Goal: Information Seeking & Learning: Learn about a topic

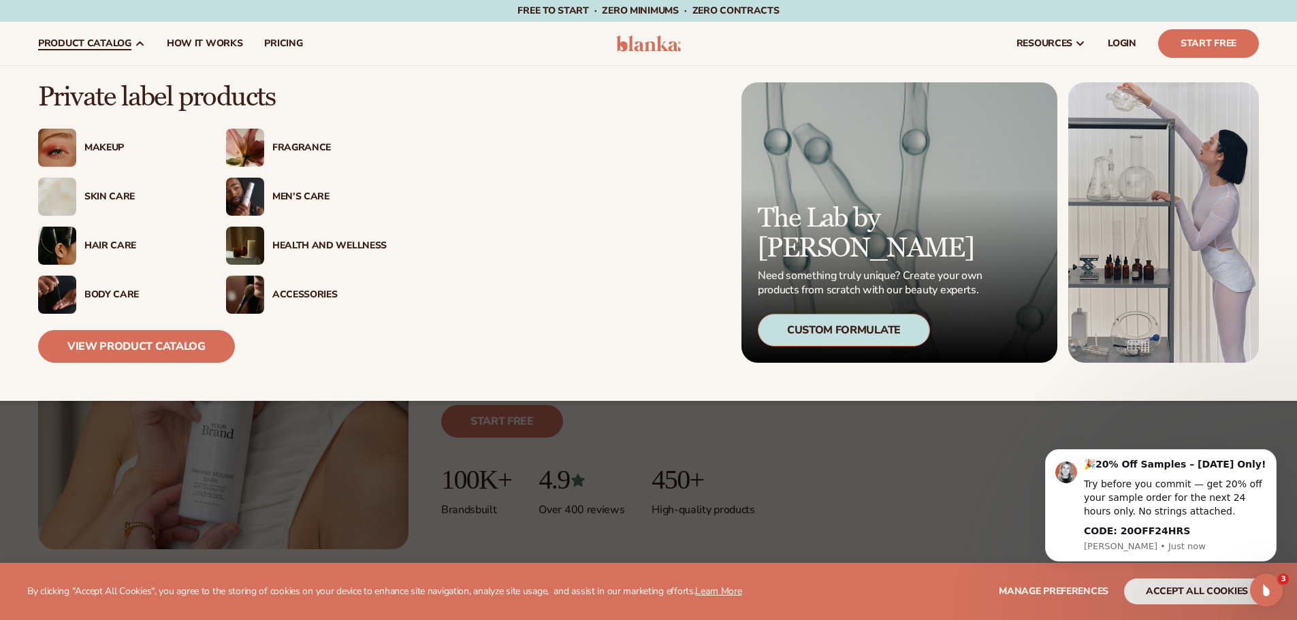
click at [313, 199] on div "Men’s Care" at bounding box center [329, 197] width 114 height 12
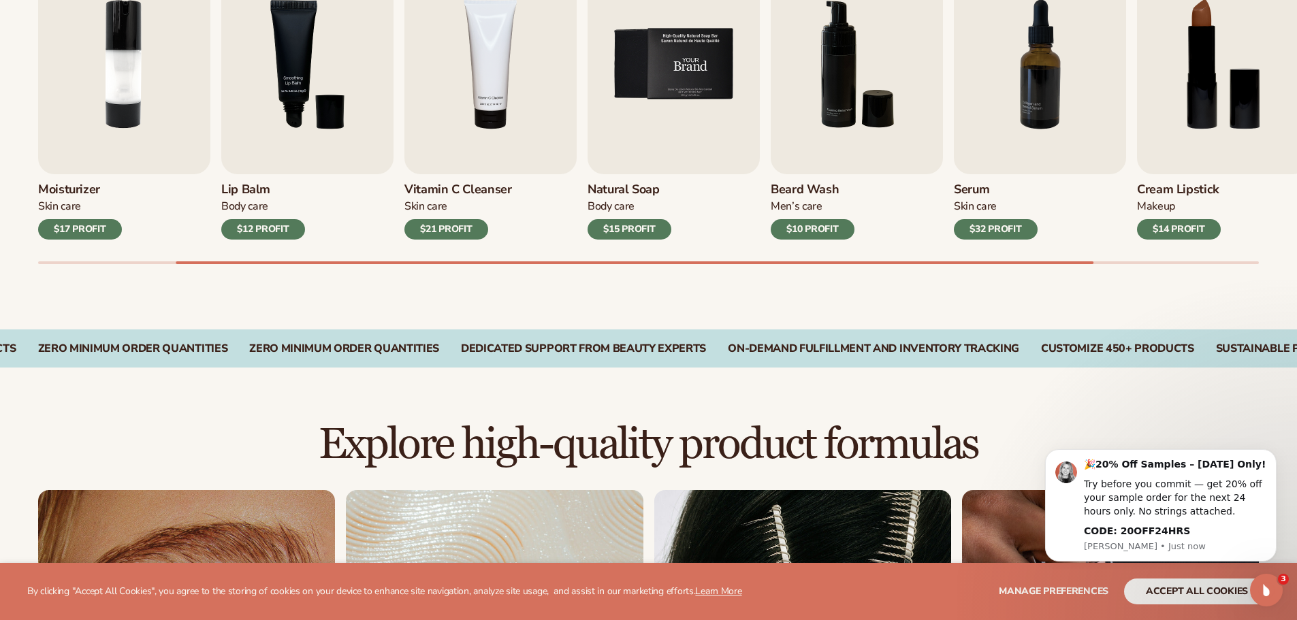
scroll to position [544, 0]
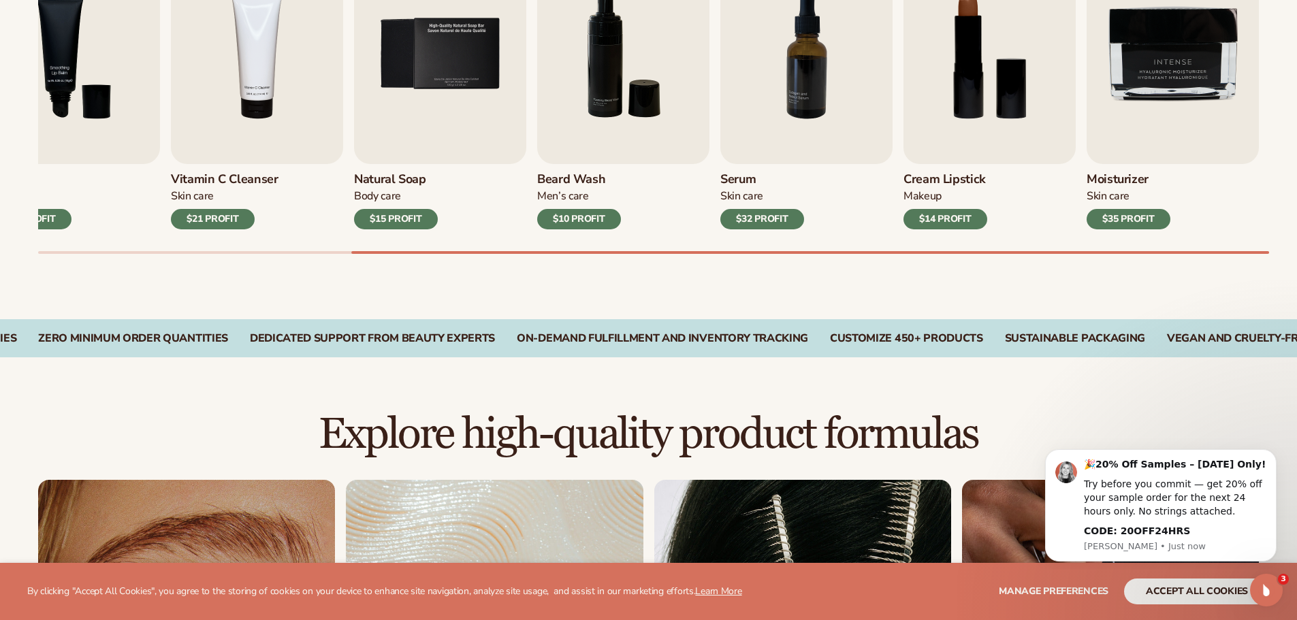
click at [573, 220] on div "$10 PROFIT" at bounding box center [579, 219] width 84 height 20
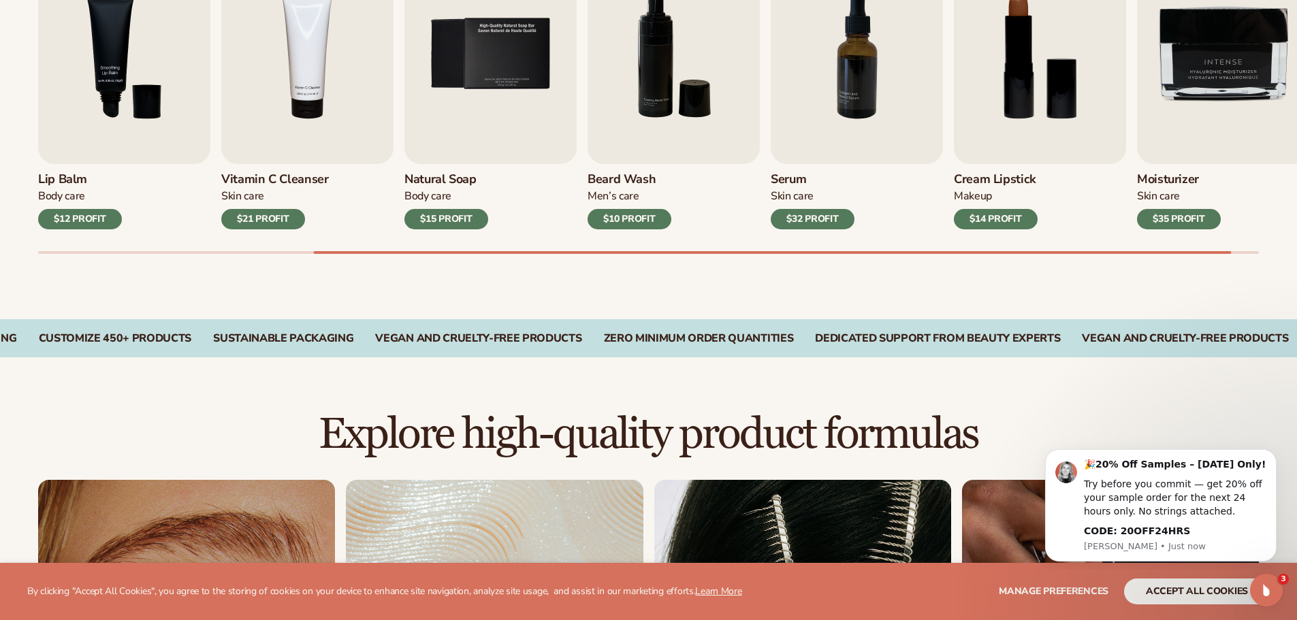
click at [85, 213] on div "$12 PROFIT" at bounding box center [80, 219] width 84 height 20
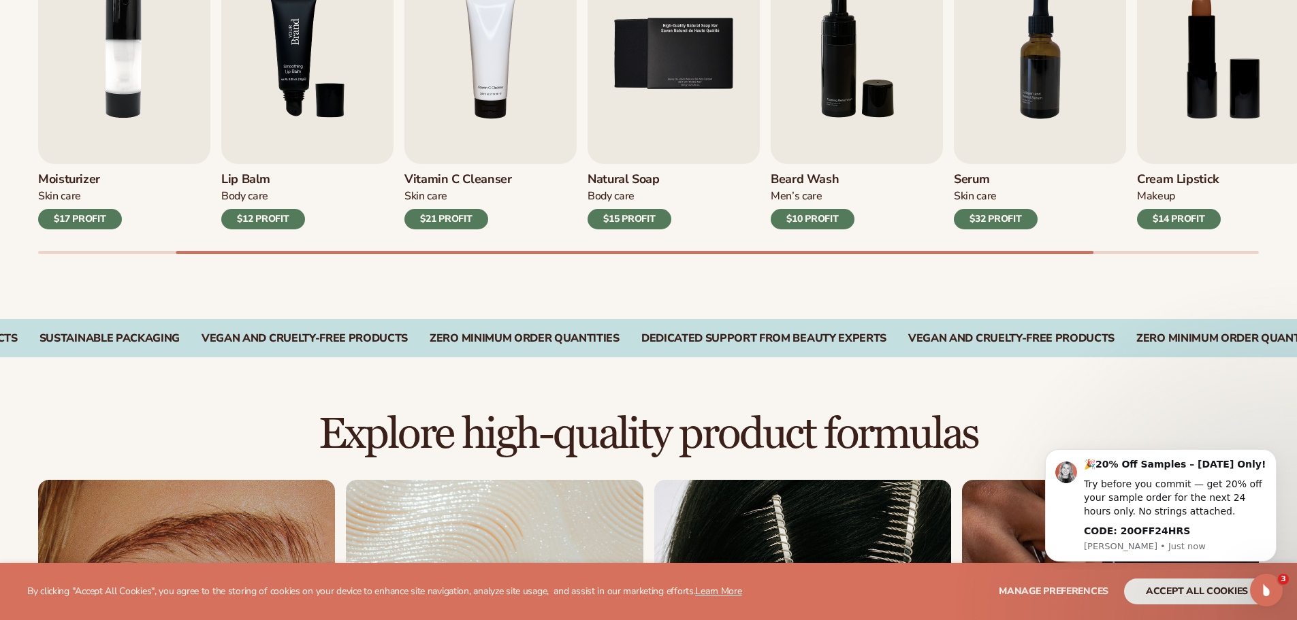
click at [284, 84] on img "3 / 9" at bounding box center [307, 54] width 172 height 220
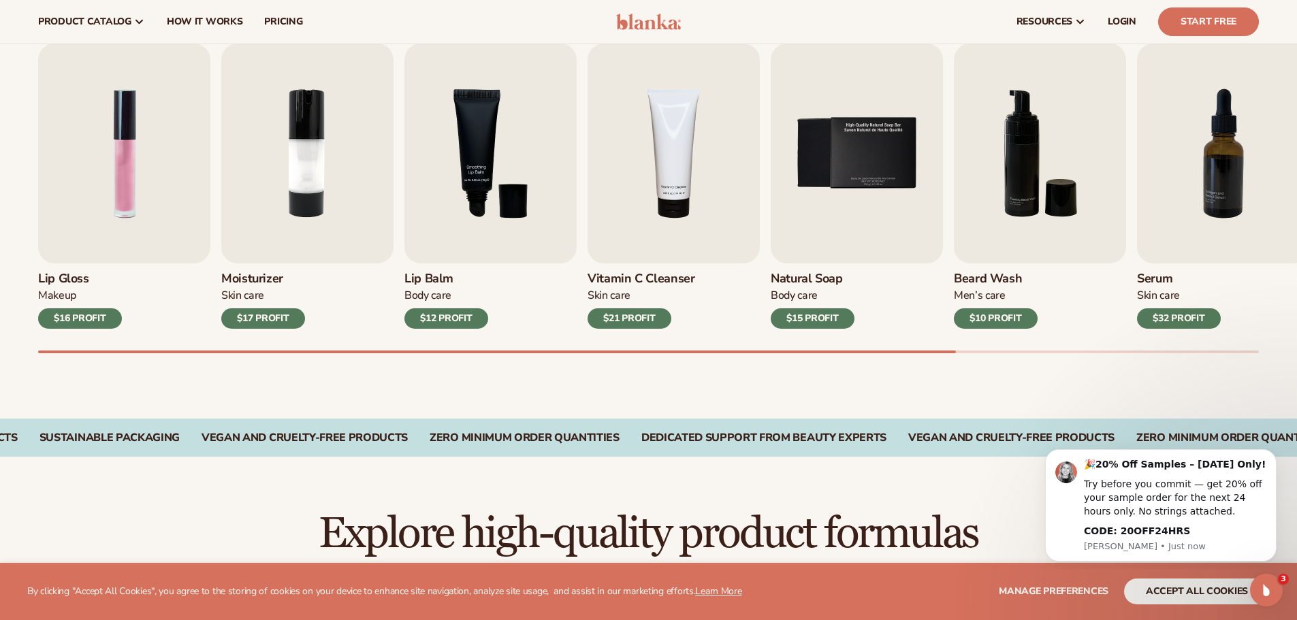
scroll to position [340, 0]
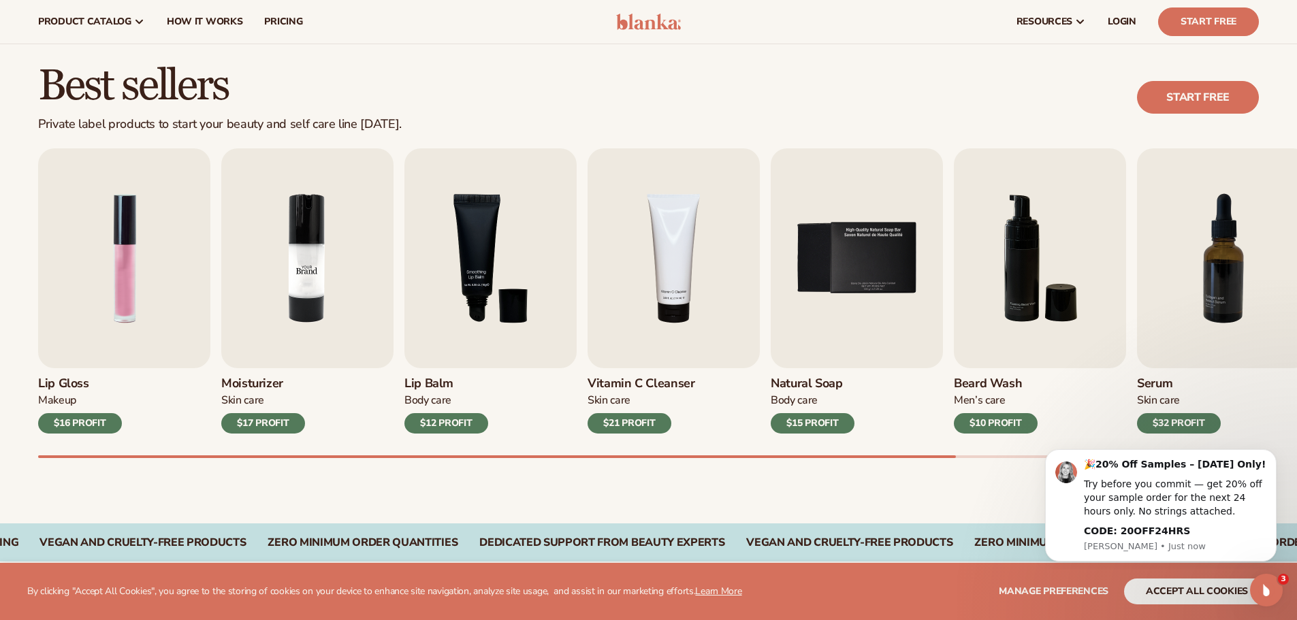
click at [343, 281] on img "2 / 9" at bounding box center [307, 258] width 172 height 220
click at [270, 421] on div "$17 PROFIT" at bounding box center [263, 423] width 84 height 20
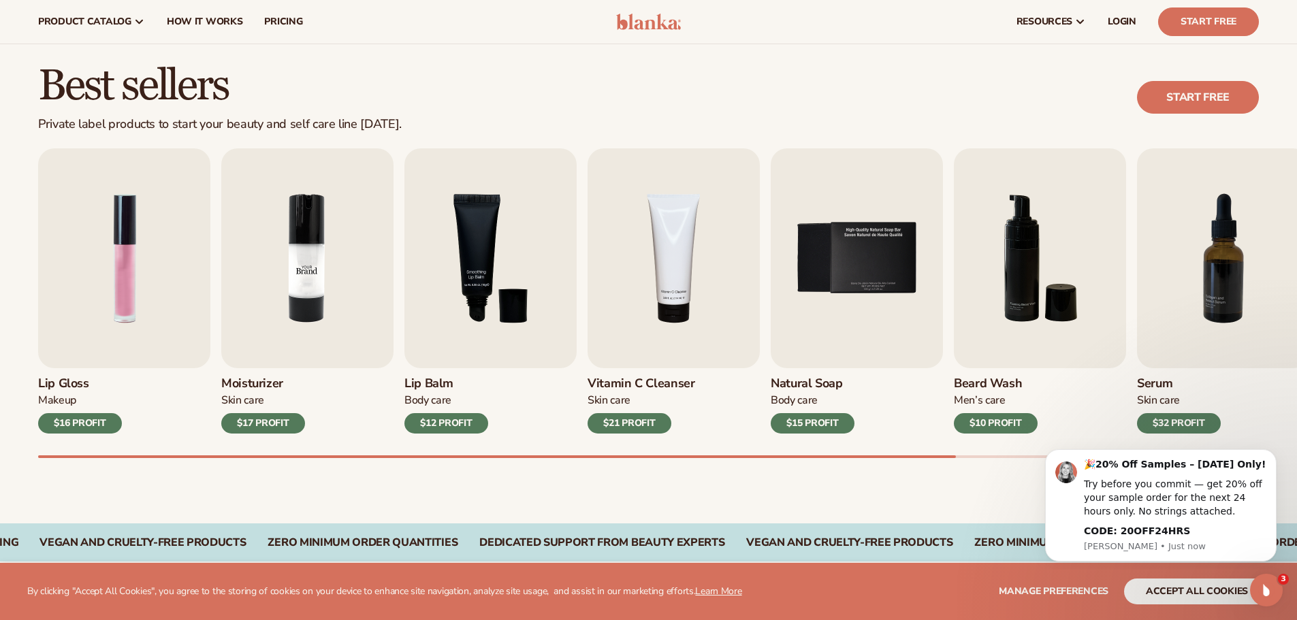
click at [301, 274] on img "2 / 9" at bounding box center [307, 258] width 172 height 220
click at [301, 272] on img "2 / 9" at bounding box center [307, 258] width 172 height 220
click at [144, 252] on img "1 / 9" at bounding box center [124, 258] width 172 height 220
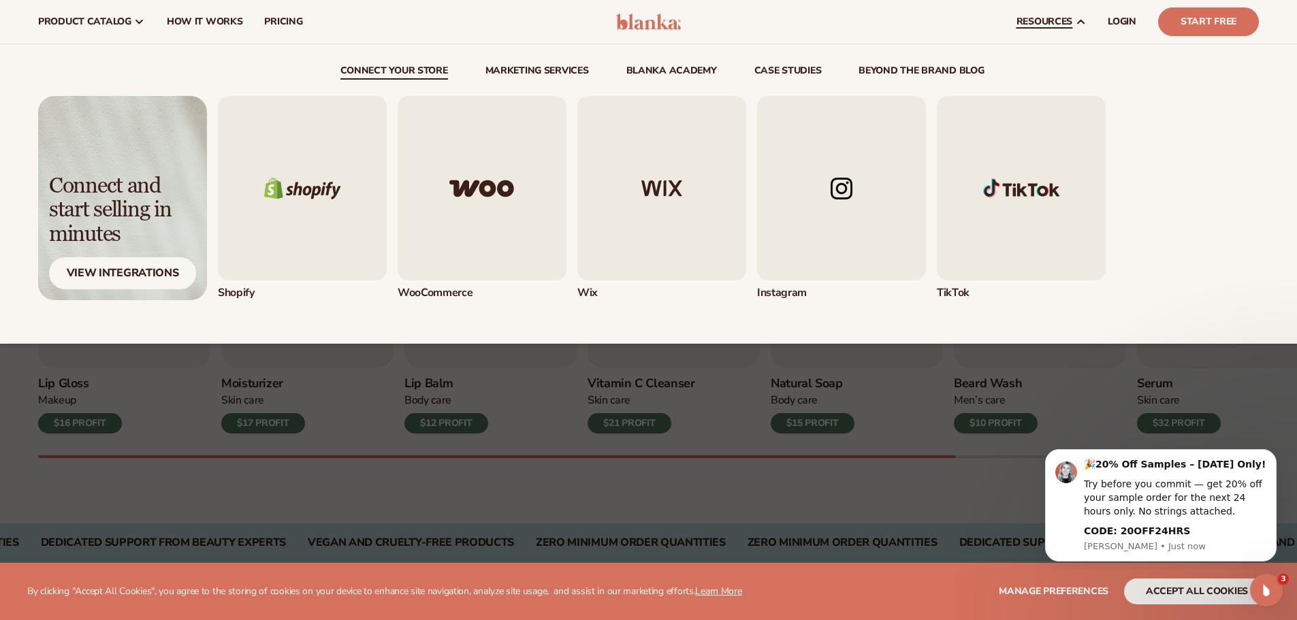
click at [1081, 29] on link "resources" at bounding box center [1050, 22] width 91 height 44
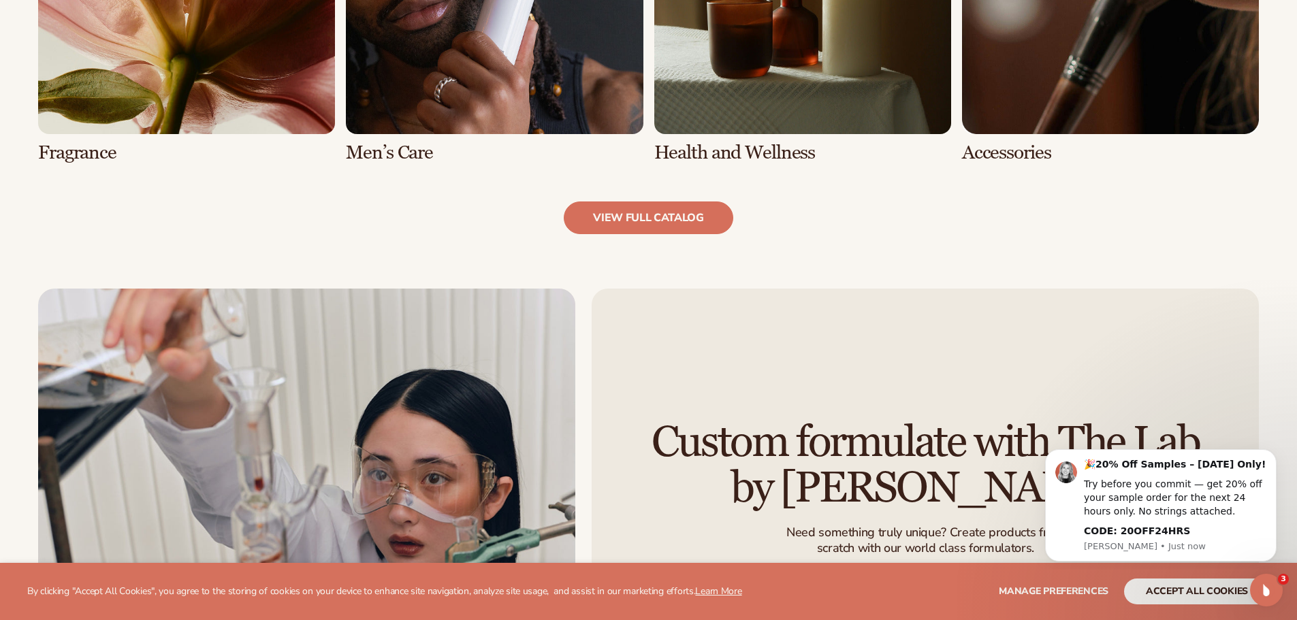
scroll to position [1770, 0]
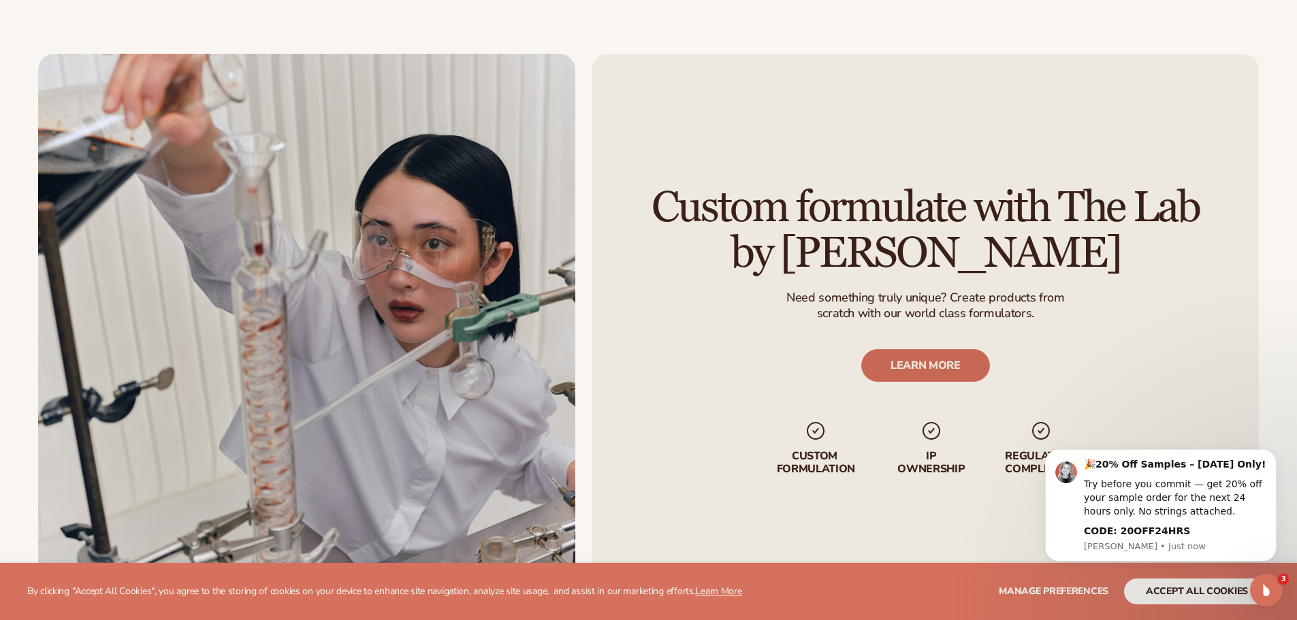
click at [947, 368] on link "LEARN MORE" at bounding box center [924, 365] width 129 height 33
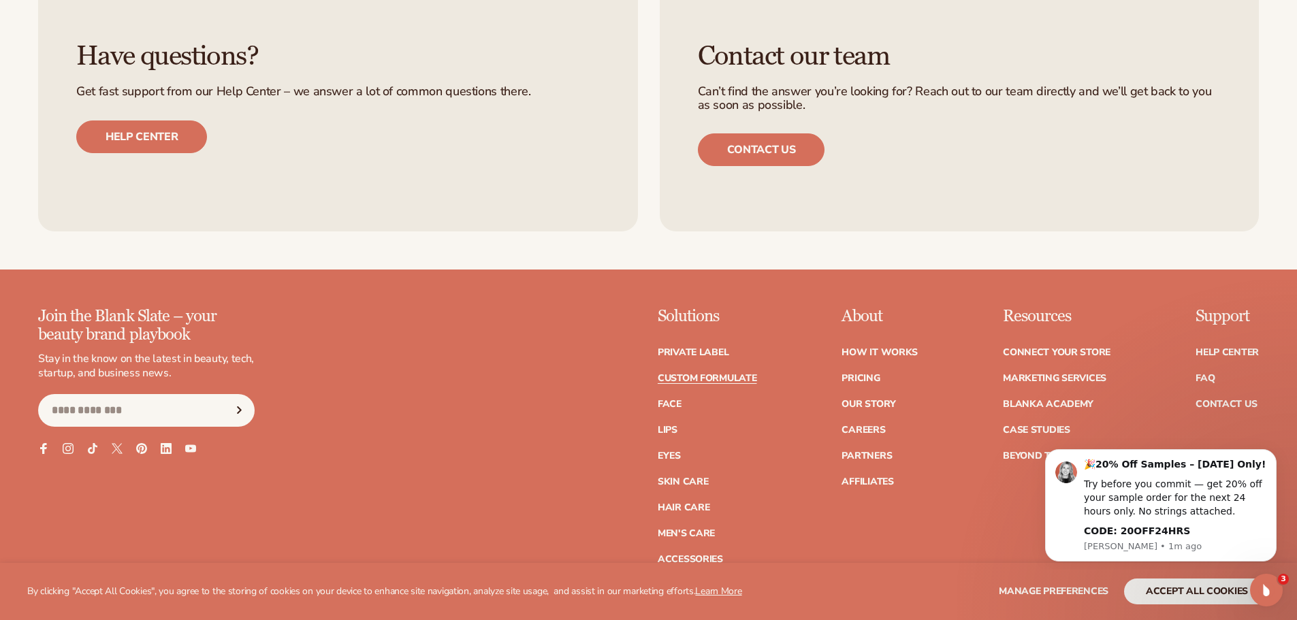
scroll to position [2102, 0]
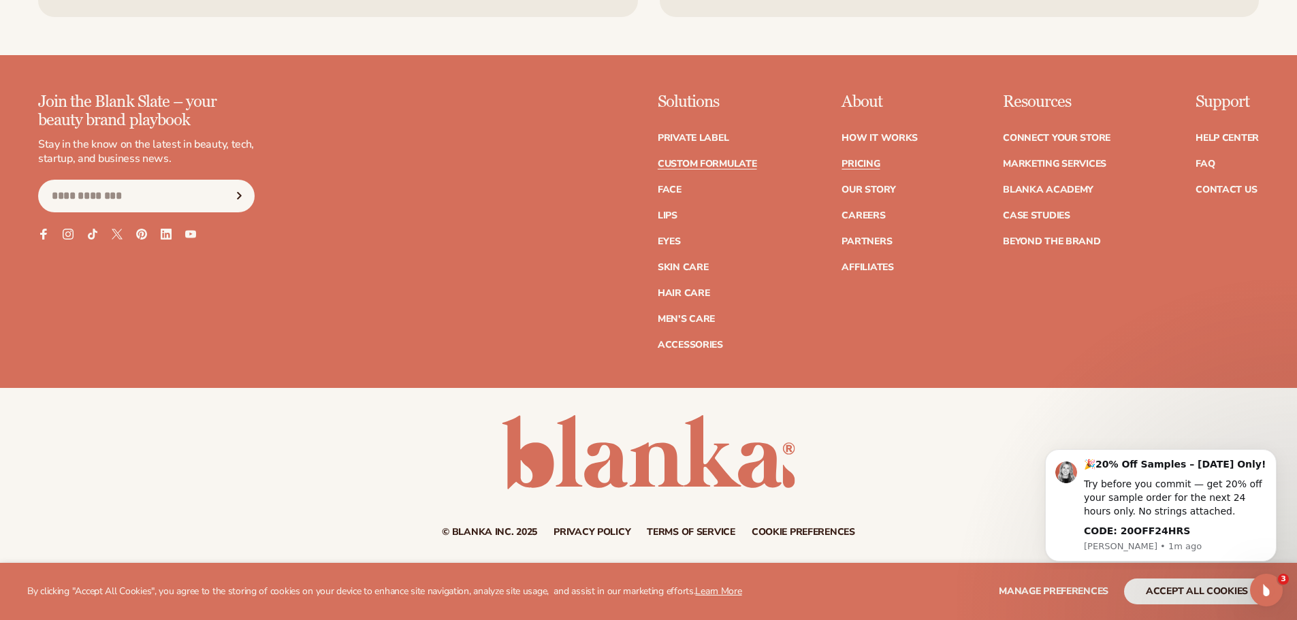
click at [868, 169] on link "Pricing" at bounding box center [860, 164] width 38 height 10
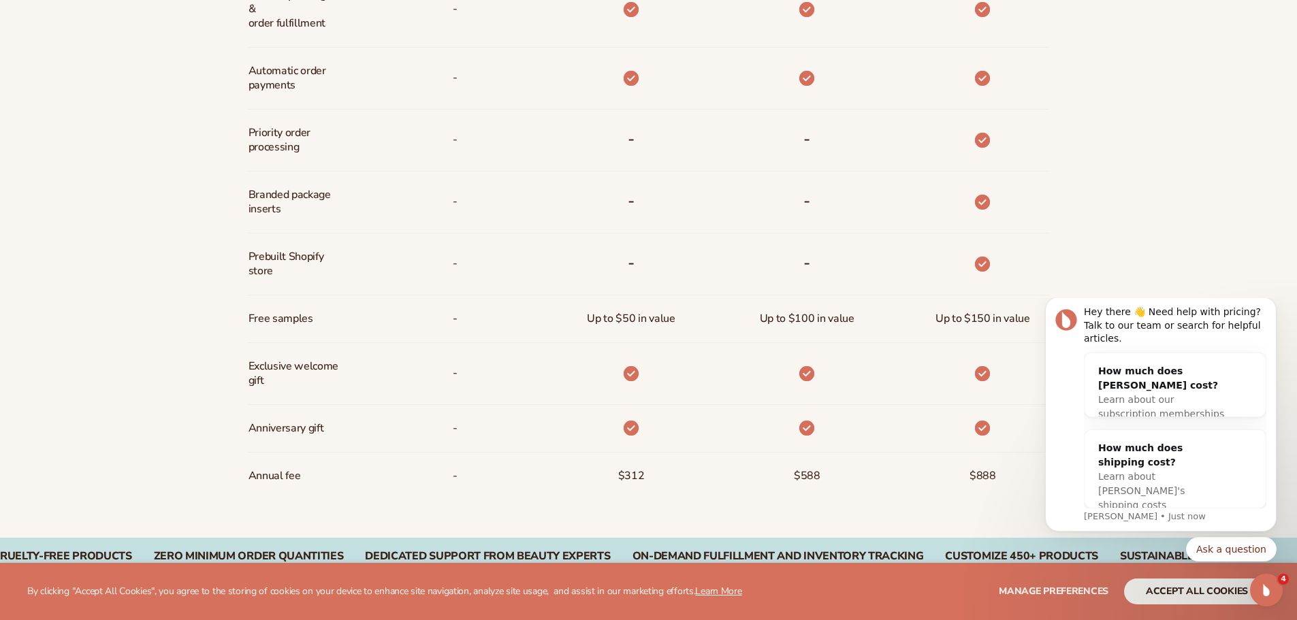
scroll to position [1021, 0]
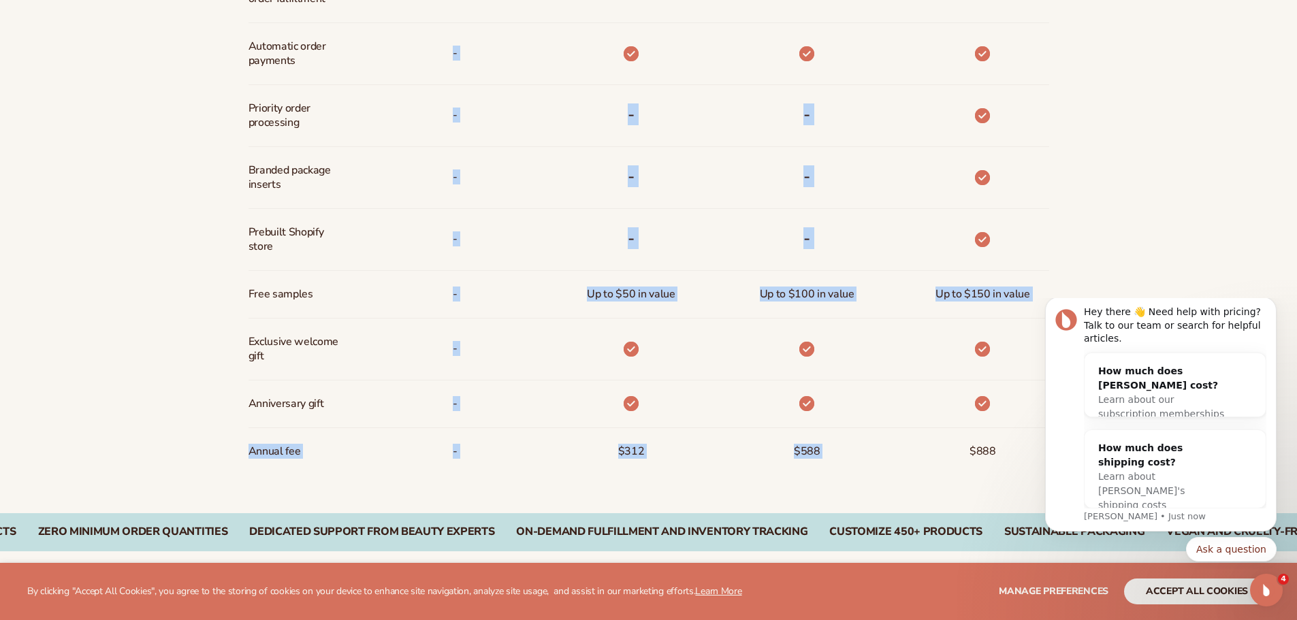
drag, startPoint x: 219, startPoint y: 456, endPoint x: 949, endPoint y: 440, distance: 730.4
click at [923, 440] on div "Billed Monthly billed Yearly Billed Monthly billed Yearly Discounts Support Inv…" at bounding box center [648, 54] width 877 height 917
click at [951, 439] on div "$888" at bounding box center [961, 451] width 176 height 47
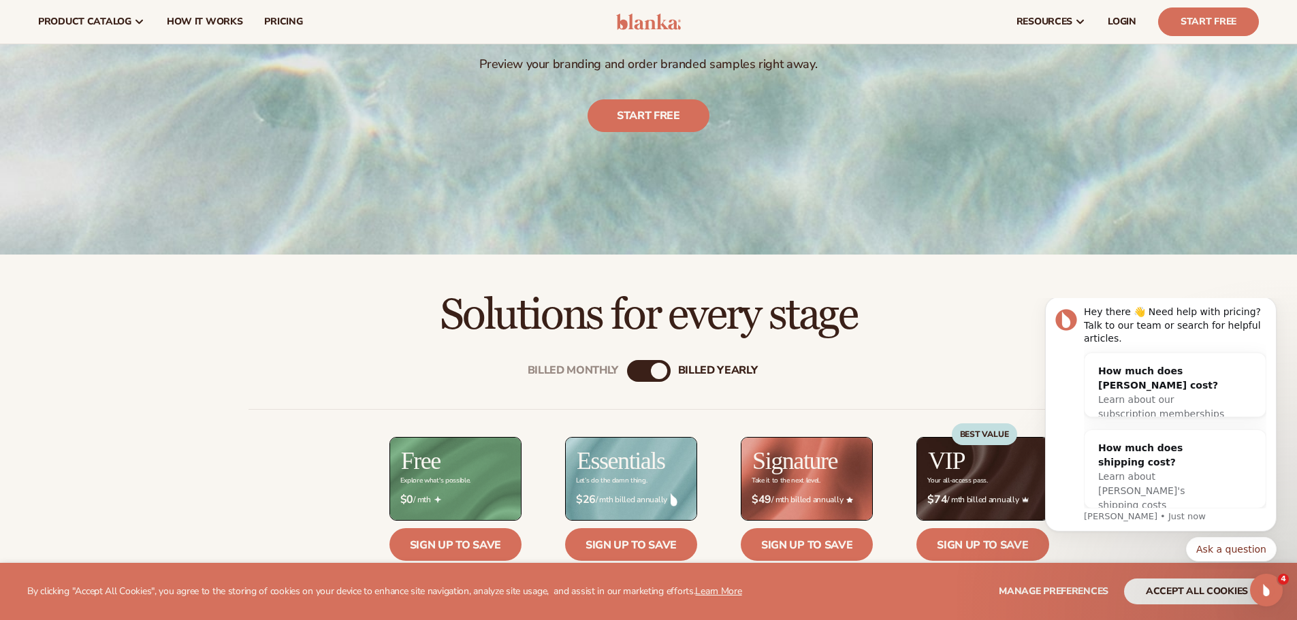
scroll to position [272, 0]
